Goal: Transaction & Acquisition: Book appointment/travel/reservation

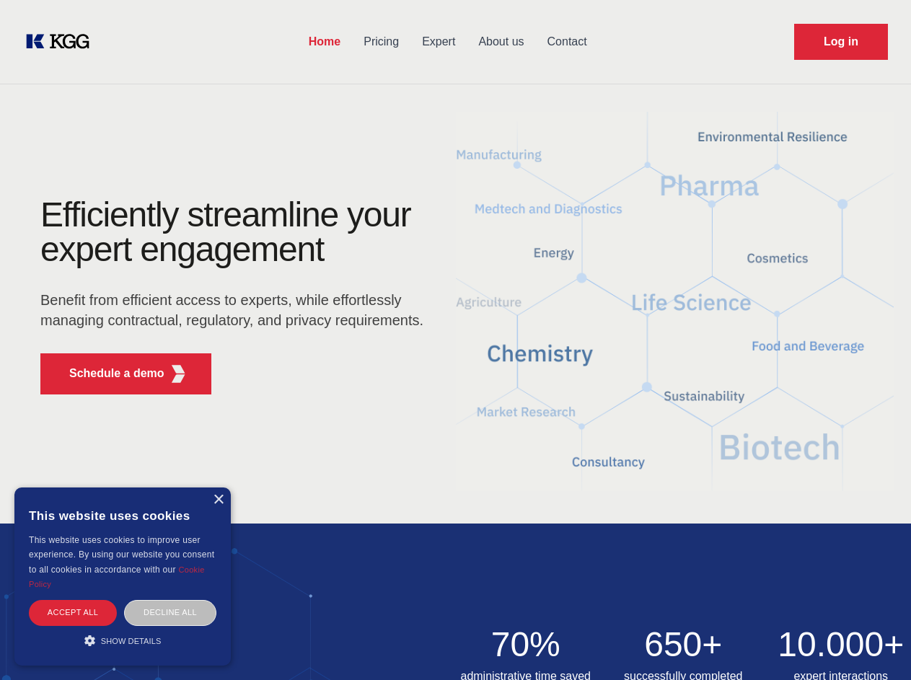
click at [455, 340] on div "Efficiently streamline your expert engagement Benefit from efficient access to …" at bounding box center [236, 302] width 438 height 208
click at [108, 374] on p "Schedule a demo" at bounding box center [116, 373] width 95 height 17
click at [218, 500] on div "× This website uses cookies This website uses cookies to improve user experienc…" at bounding box center [122, 576] width 216 height 178
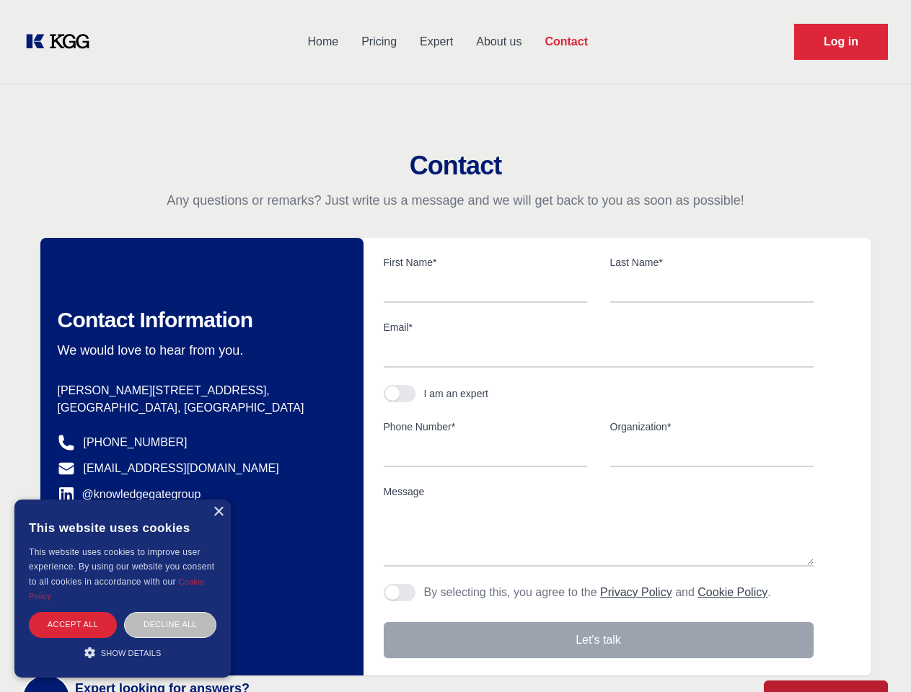
click at [73, 612] on div "Accept all" at bounding box center [73, 624] width 88 height 25
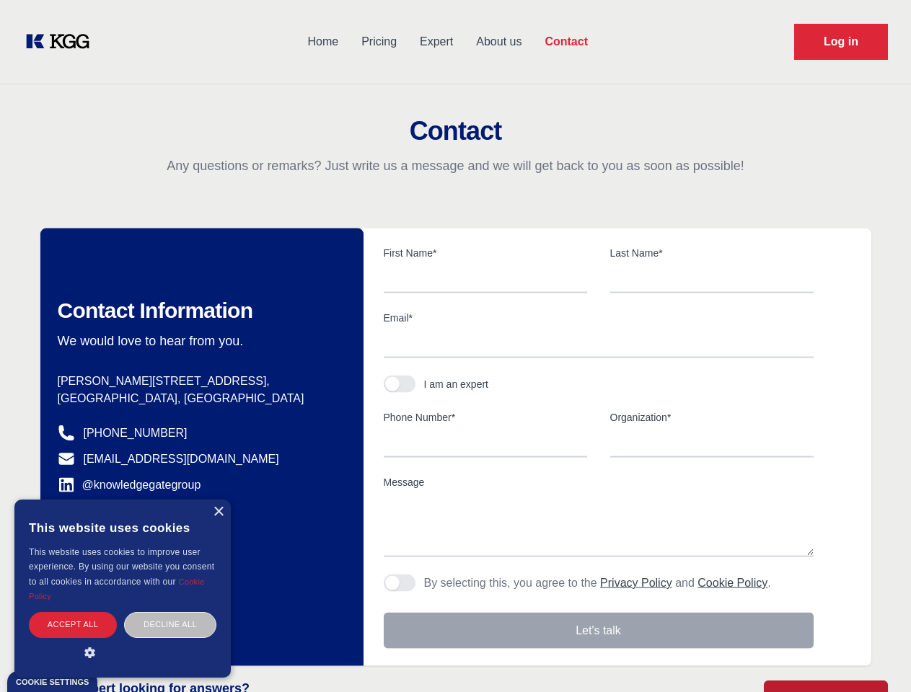
click at [170, 612] on div "Decline all" at bounding box center [170, 624] width 92 height 25
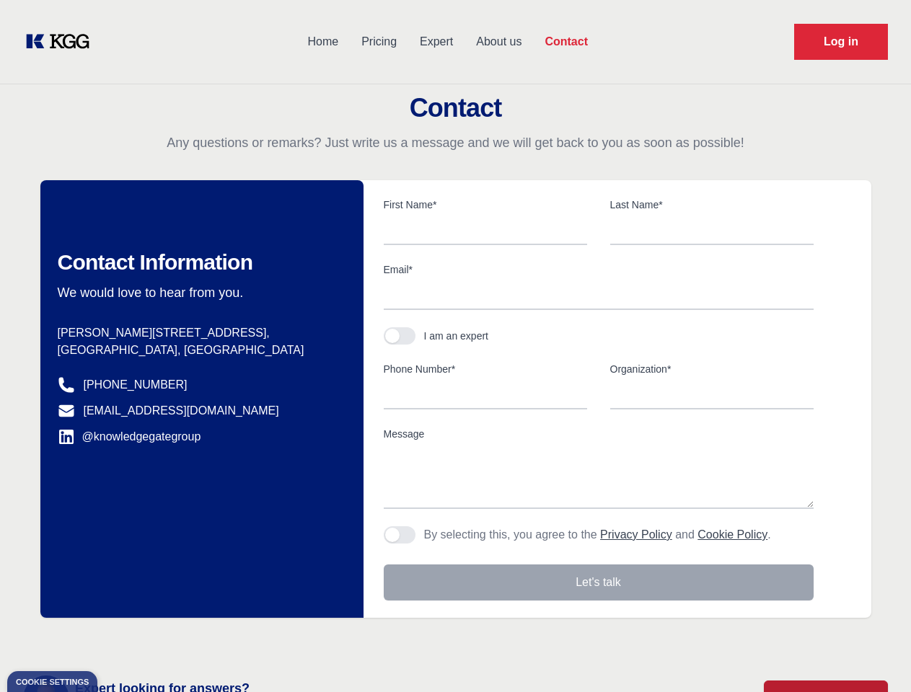
click at [123, 640] on main "Contact Any questions or remarks? Just write us a message and we will get back …" at bounding box center [455, 375] width 911 height 751
